Goal: Information Seeking & Learning: Learn about a topic

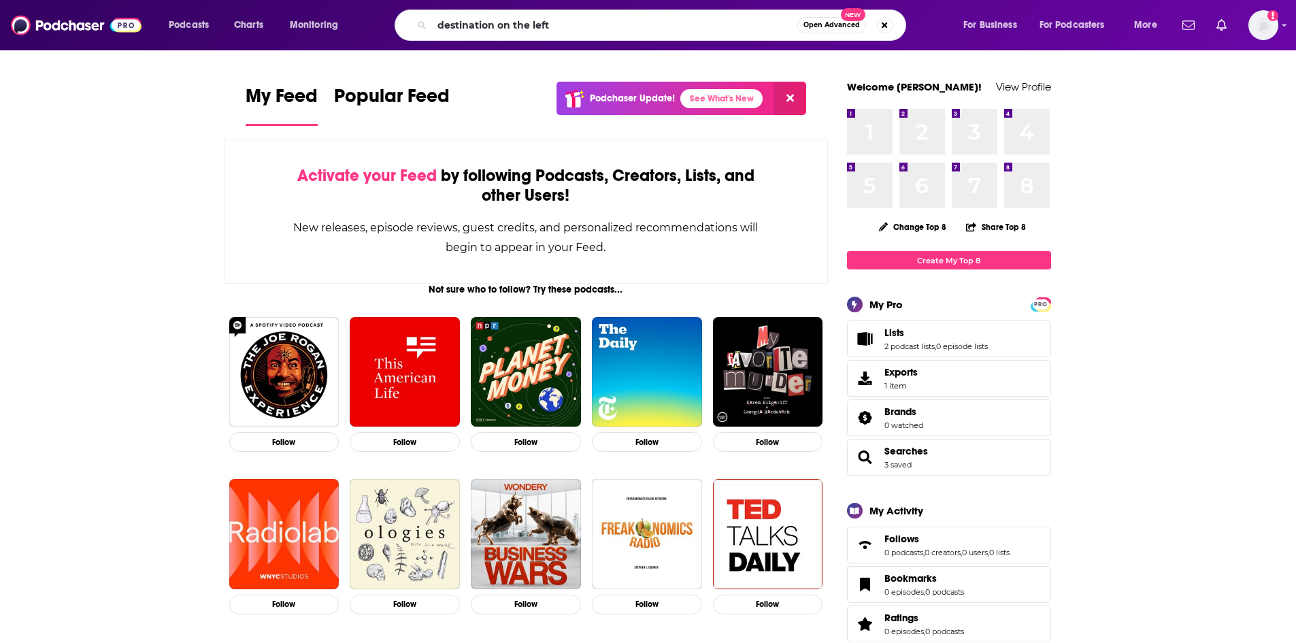
type input "destination on the left"
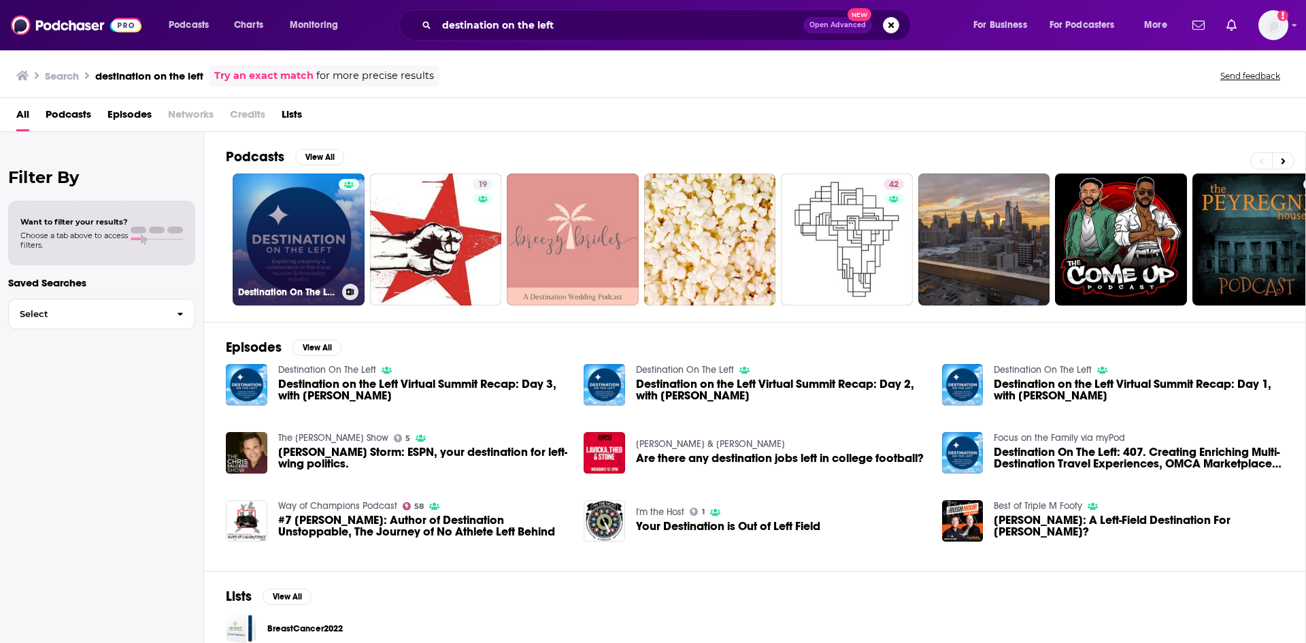
click at [310, 219] on link "Destination On The Left" at bounding box center [299, 239] width 132 height 132
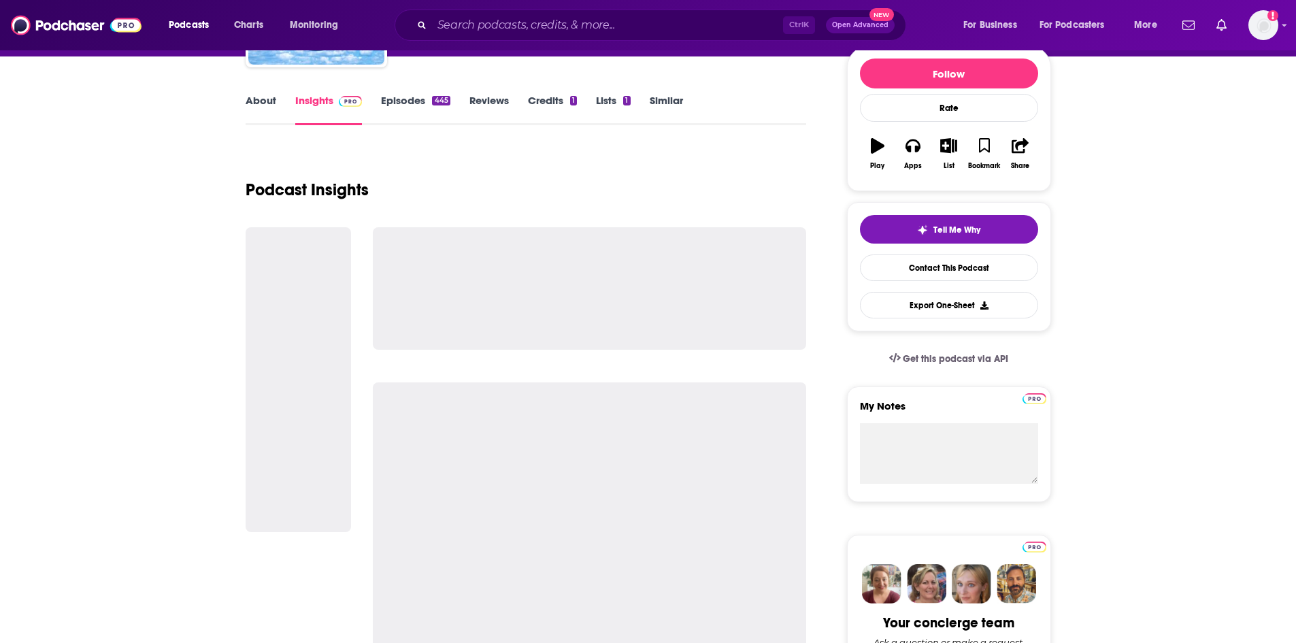
scroll to position [204, 0]
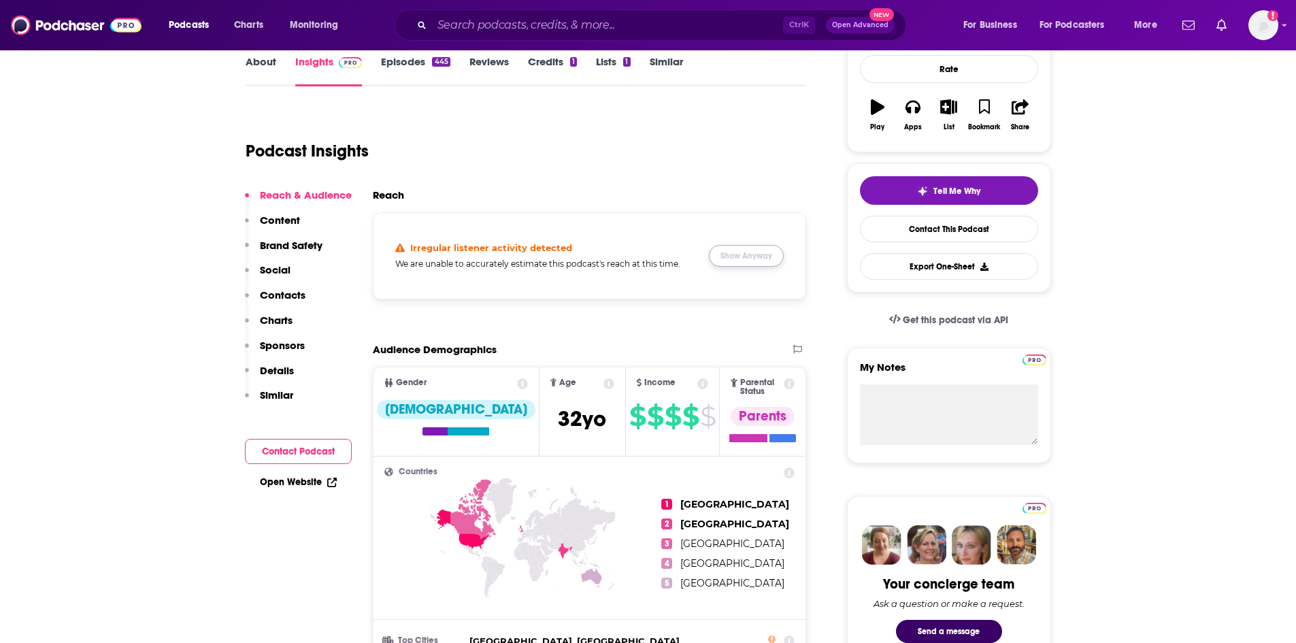
click at [767, 259] on button "Show Anyway" at bounding box center [746, 256] width 75 height 22
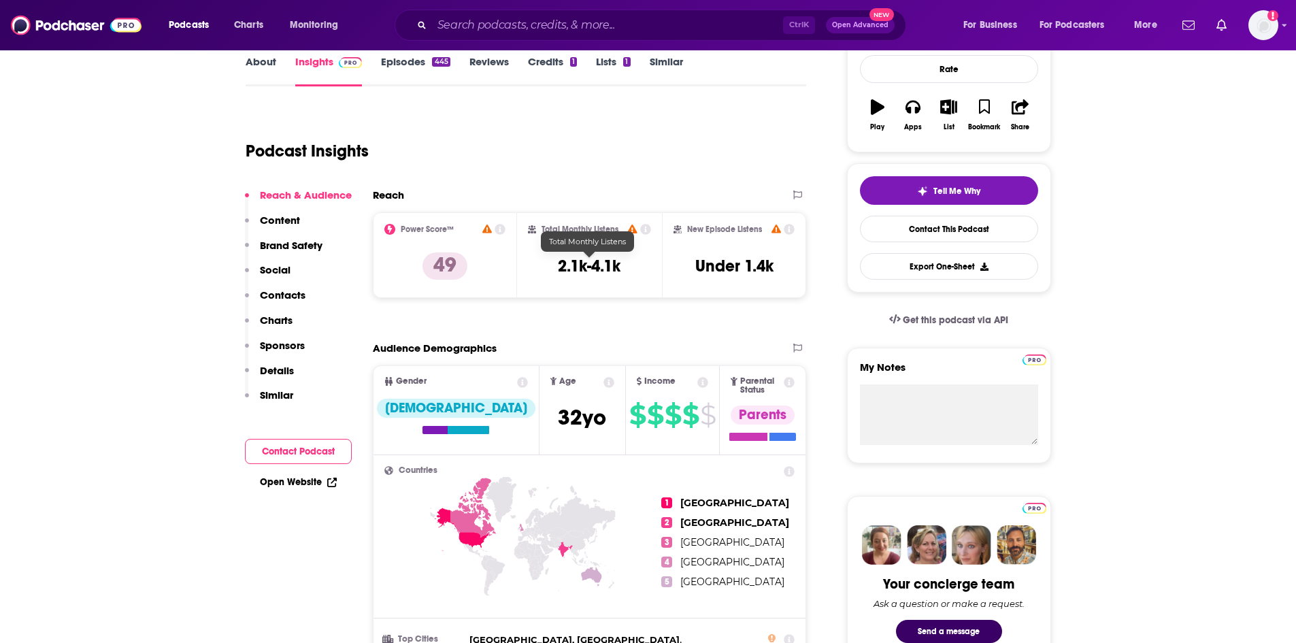
drag, startPoint x: 585, startPoint y: 267, endPoint x: 567, endPoint y: 263, distance: 18.7
click at [567, 263] on h3 "2.1k-4.1k" at bounding box center [589, 266] width 63 height 20
